Goal: Task Accomplishment & Management: Use online tool/utility

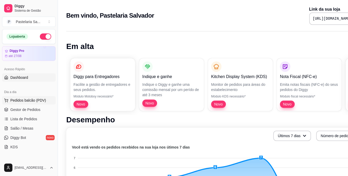
click at [34, 103] on button "Pedidos balcão (PDV)" at bounding box center [29, 100] width 54 height 8
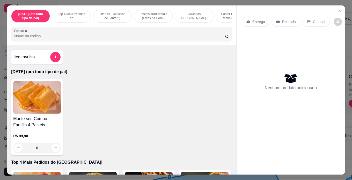
click at [32, 110] on img at bounding box center [37, 97] width 48 height 32
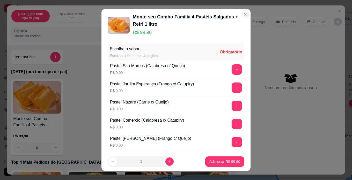
click at [235, 14] on section "Monte seu Combo Família 4 Pastéis Salgados + Refri 1 litro R$ 99,90 Escolha o s…" at bounding box center [175, 90] width 149 height 162
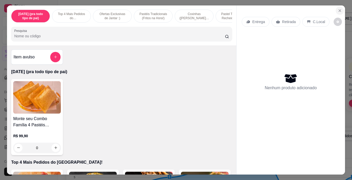
click at [338, 9] on icon "Close" at bounding box center [340, 11] width 4 height 4
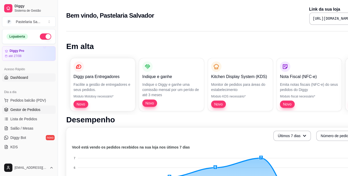
click at [32, 108] on span "Gestor de Pedidos" at bounding box center [25, 109] width 30 height 5
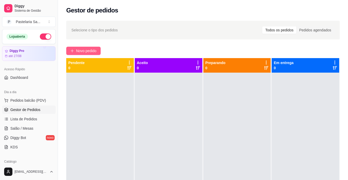
click at [82, 49] on span "Novo pedido" at bounding box center [86, 51] width 20 height 6
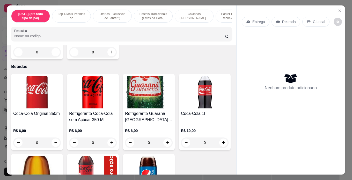
scroll to position [1968, 0]
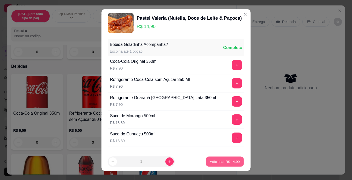
click at [210, 162] on p "Adicionar R$ 14,90" at bounding box center [225, 161] width 30 height 5
type input "1"
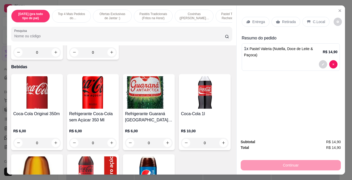
click at [282, 19] on p "Retirada" at bounding box center [289, 21] width 14 height 5
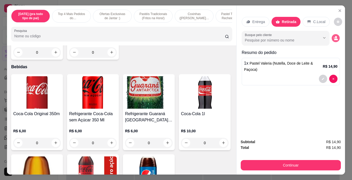
click at [334, 36] on icon "decrease-product-quantity" at bounding box center [335, 38] width 4 height 4
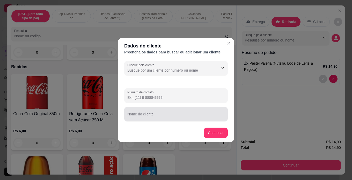
drag, startPoint x: 159, startPoint y: 115, endPoint x: 163, endPoint y: 120, distance: 6.2
click at [159, 117] on input "Nome do cliente" at bounding box center [175, 115] width 97 height 5
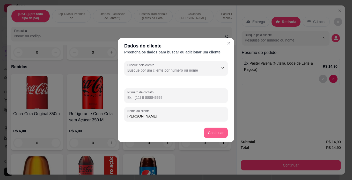
type input "alberto"
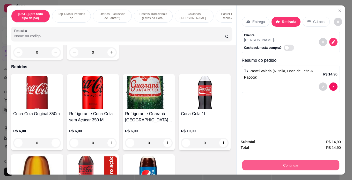
click at [298, 165] on button "Continuar" at bounding box center [290, 165] width 97 height 10
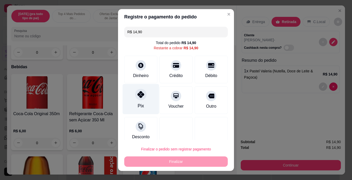
click at [139, 103] on div "Pix" at bounding box center [141, 105] width 6 height 7
type input "R$ 0,00"
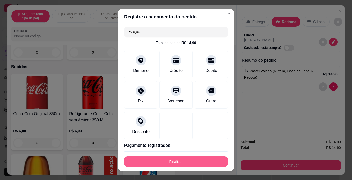
click at [193, 162] on button "Finalizar" at bounding box center [176, 161] width 104 height 10
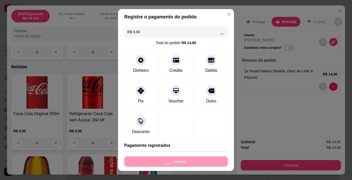
type input "0"
type input "-R$ 14,90"
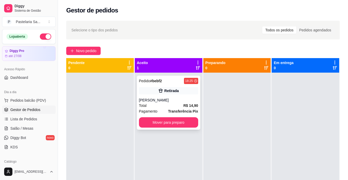
click at [152, 95] on div "Pedido # bebf2 18:25 Retirada alberto Total R$ 14,90 Pagamento Transferência Pi…" at bounding box center [168, 103] width 63 height 54
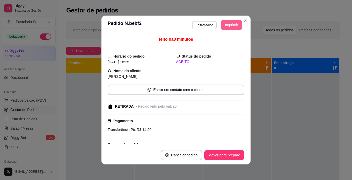
click at [229, 25] on button "Imprimir" at bounding box center [231, 25] width 21 height 10
click at [213, 159] on button "Mover para preparo" at bounding box center [224, 155] width 39 height 10
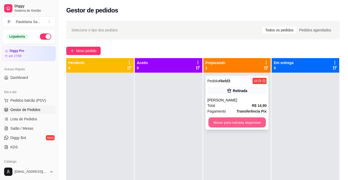
click at [216, 121] on button "Mover para retirada disponível" at bounding box center [236, 122] width 57 height 10
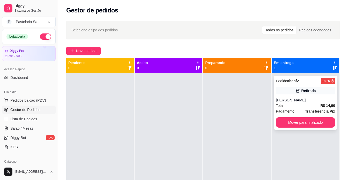
click at [302, 92] on div "Retirada" at bounding box center [309, 90] width 14 height 5
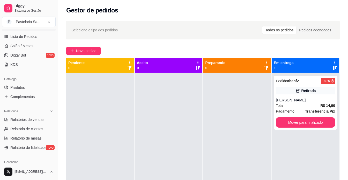
scroll to position [104, 0]
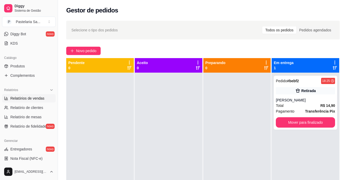
click at [30, 101] on link "Relatórios de vendas" at bounding box center [29, 98] width 54 height 8
select select "ALL"
select select "0"
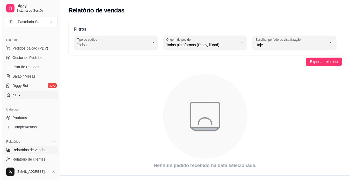
scroll to position [52, 0]
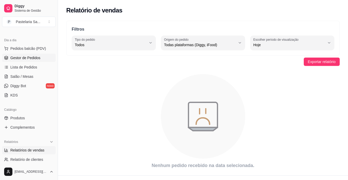
click at [36, 61] on link "Gestor de Pedidos" at bounding box center [29, 58] width 54 height 8
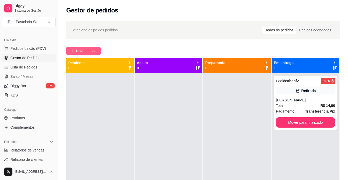
click at [81, 48] on button "Novo pedido" at bounding box center [83, 51] width 34 height 8
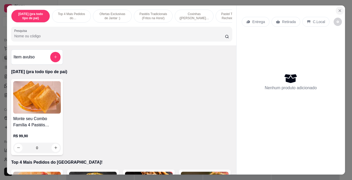
click at [338, 9] on icon "Close" at bounding box center [340, 11] width 4 height 4
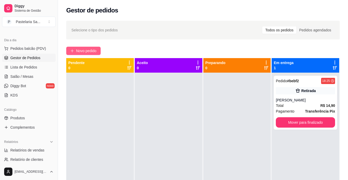
click at [85, 52] on span "Novo pedido" at bounding box center [86, 51] width 20 height 6
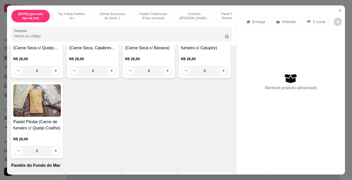
scroll to position [1372, 0]
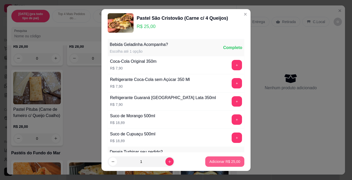
click at [209, 161] on p "Adicionar R$ 25,00" at bounding box center [224, 161] width 31 height 5
type input "1"
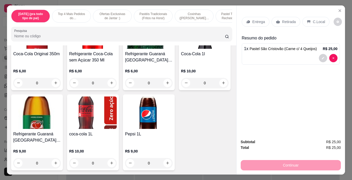
scroll to position [2175, 0]
type input "1"
click at [287, 19] on p "Retirada" at bounding box center [289, 21] width 14 height 5
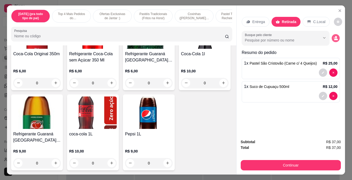
click at [335, 36] on icon "decrease-product-quantity" at bounding box center [335, 38] width 4 height 4
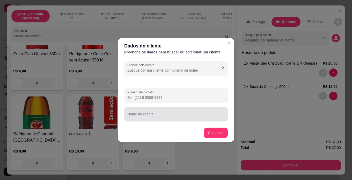
click at [174, 116] on input "Nome do cliente" at bounding box center [175, 115] width 97 height 5
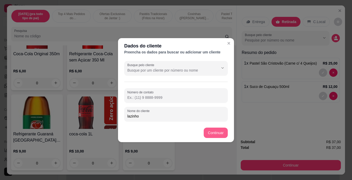
type input "lazinho"
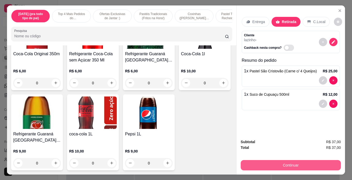
click at [293, 164] on button "Continuar" at bounding box center [291, 165] width 100 height 10
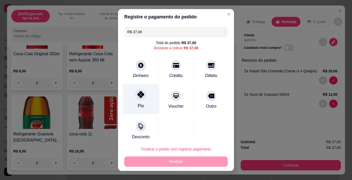
click at [141, 99] on div at bounding box center [140, 94] width 11 height 11
type input "R$ 0,00"
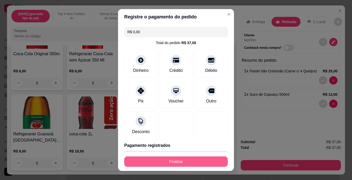
click at [151, 165] on button "Finalizar" at bounding box center [176, 161] width 104 height 10
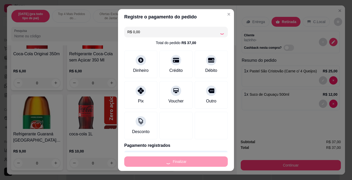
type input "0"
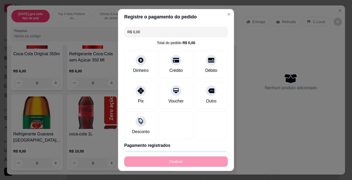
type input "-R$ 37,00"
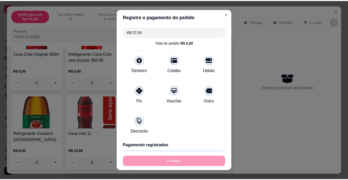
scroll to position [2174, 0]
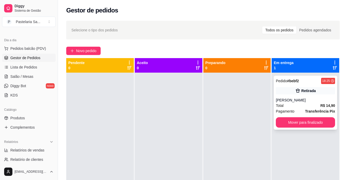
click at [284, 101] on div "alberto" at bounding box center [305, 99] width 59 height 5
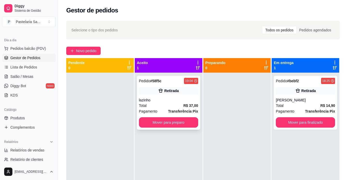
click at [170, 101] on div "lazinho" at bounding box center [168, 99] width 59 height 5
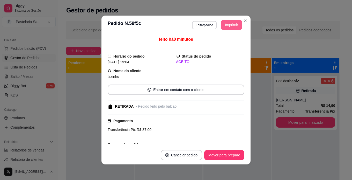
click at [225, 28] on button "Imprimir" at bounding box center [231, 25] width 21 height 10
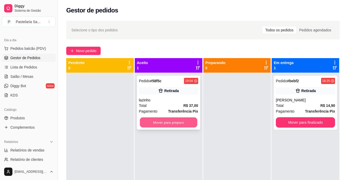
click at [180, 120] on button "Mover para preparo" at bounding box center [168, 122] width 57 height 10
